Goal: Information Seeking & Learning: Learn about a topic

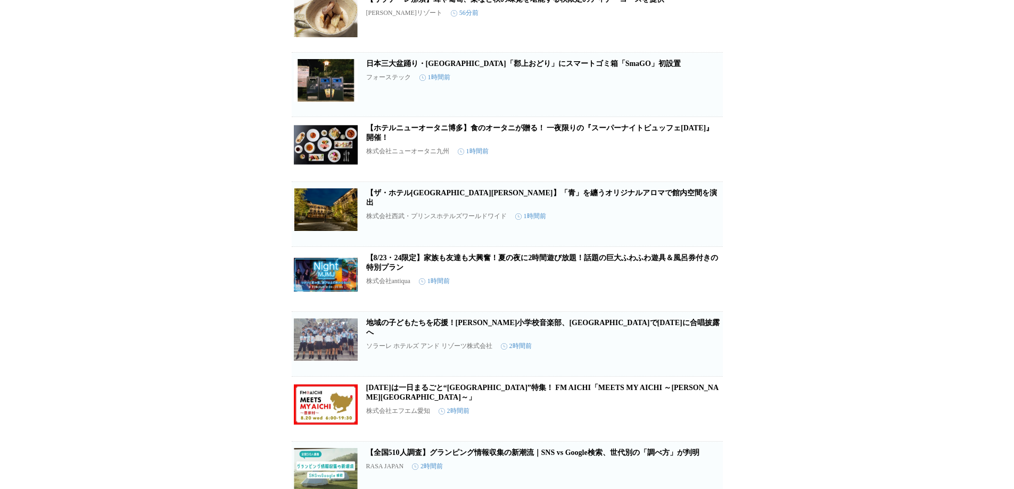
scroll to position [479, 0]
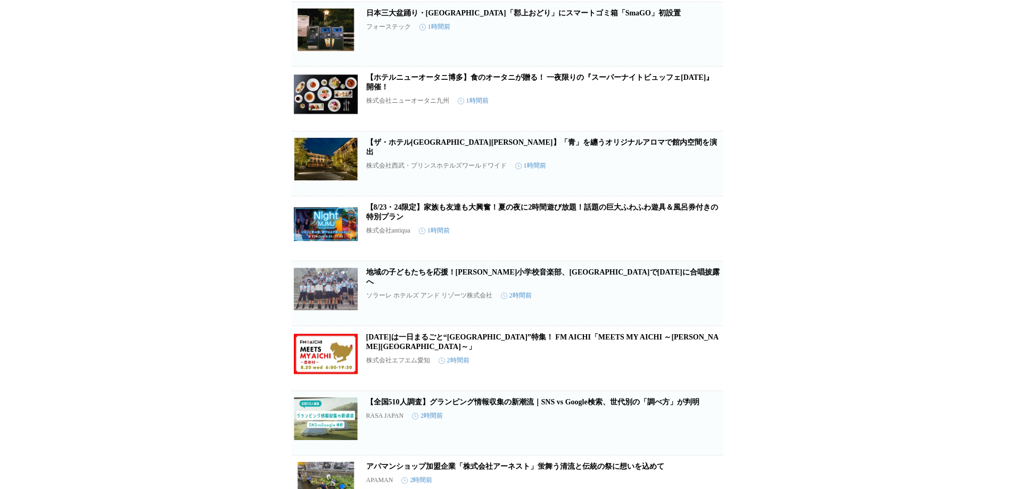
click at [231, 209] on div "プレスリリース受信設定 で設定したプレスリリースが表示されます。 プレスリリース受信設定 で設定したプレスリリースが表示されます。 【フェアフィールド・バイ・…" at bounding box center [507, 293] width 1014 height 1438
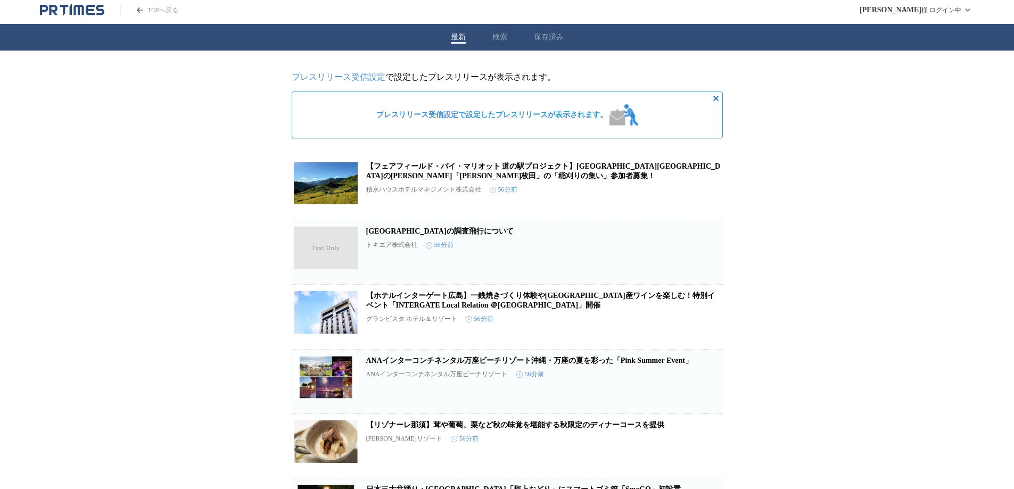
scroll to position [0, 0]
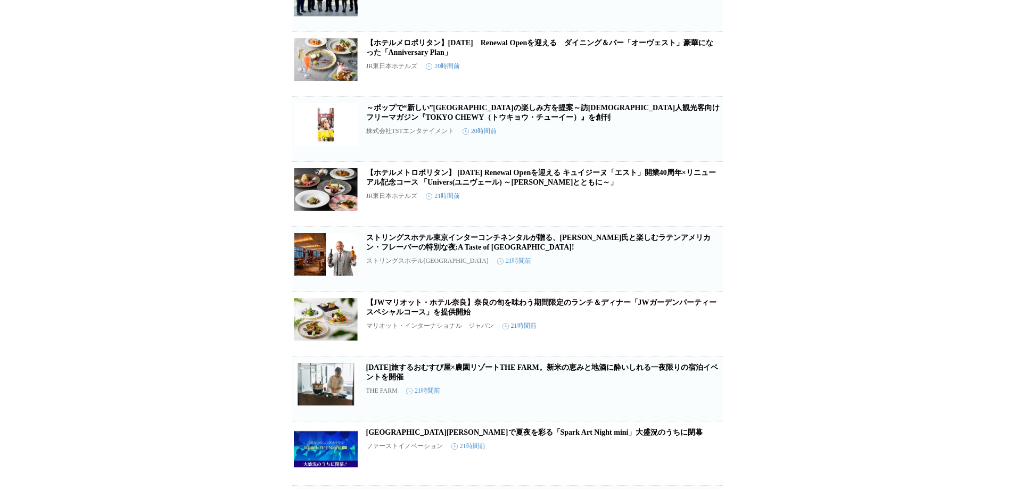
scroll to position [3052, 0]
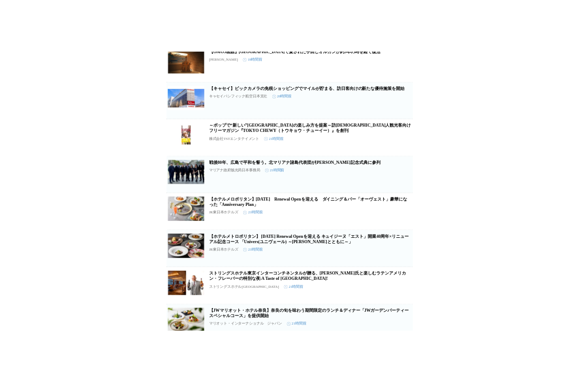
scroll to position [2893, 0]
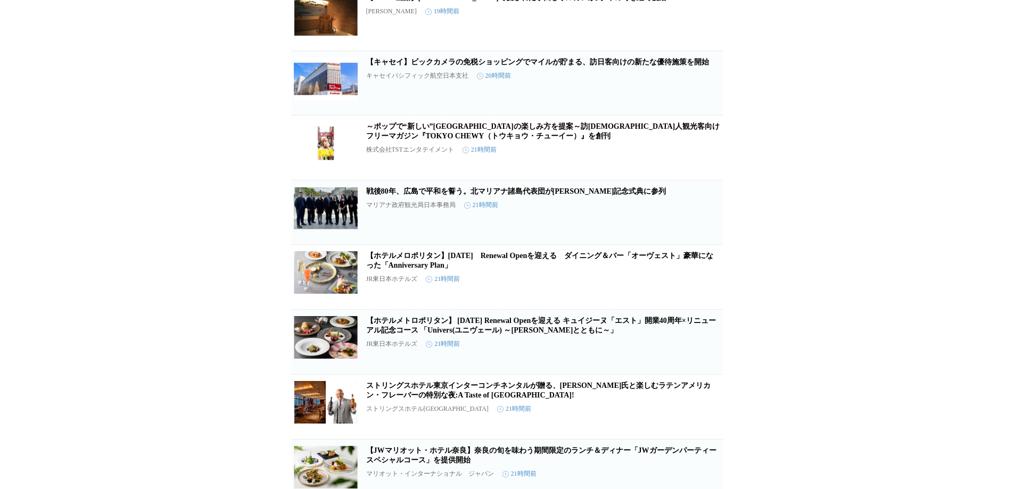
click at [407, 140] on link "～ポップで“新しい”[GEOGRAPHIC_DATA]の楽しみ方を提案～訪[DEMOGRAPHIC_DATA]人観光客向けフリーマガジン『TOKYO CHEW…" at bounding box center [543, 131] width 354 height 18
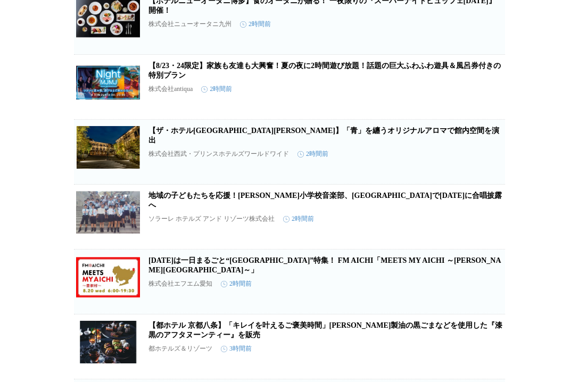
scroll to position [916, 0]
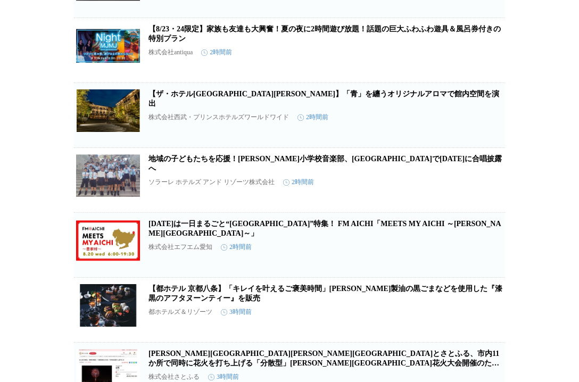
drag, startPoint x: 34, startPoint y: 75, endPoint x: 47, endPoint y: 74, distance: 13.9
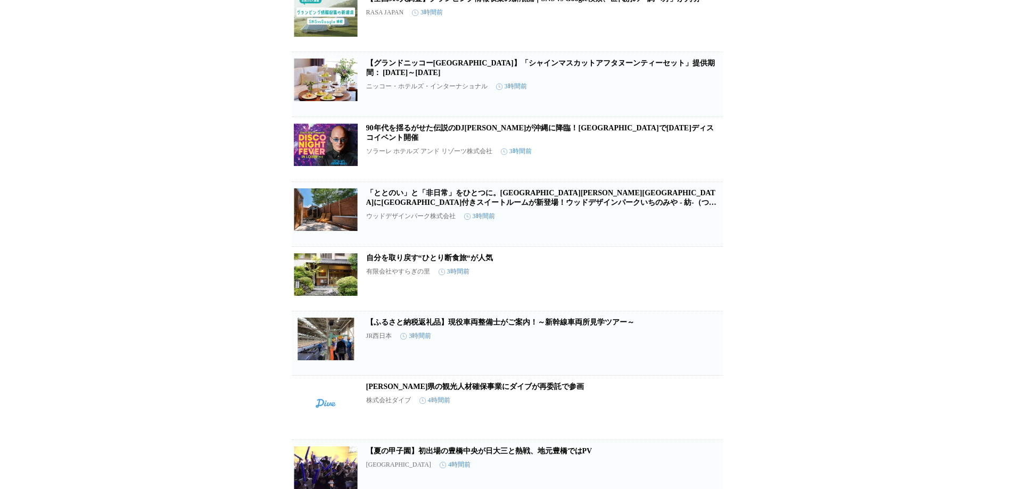
scroll to position [1396, 0]
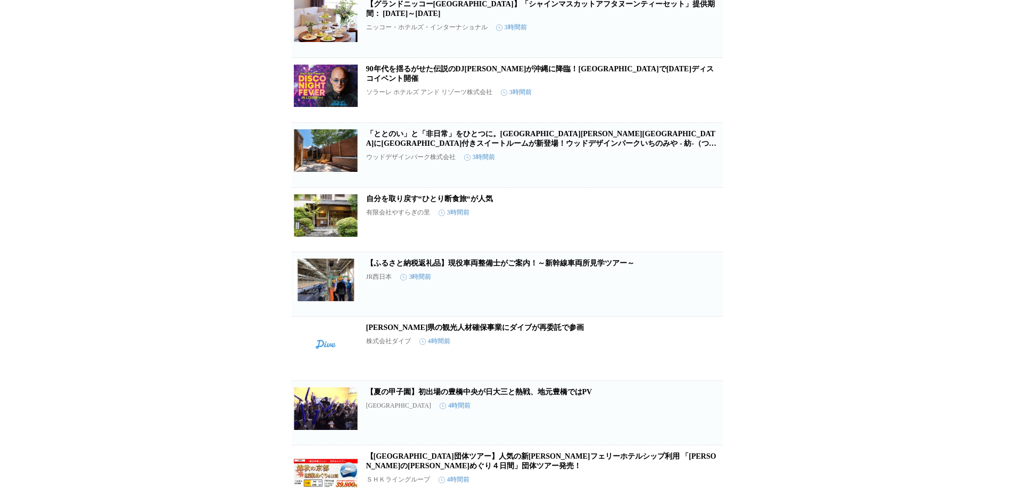
drag, startPoint x: 308, startPoint y: 326, endPoint x: 276, endPoint y: 327, distance: 31.5
